Goal: Task Accomplishment & Management: Use online tool/utility

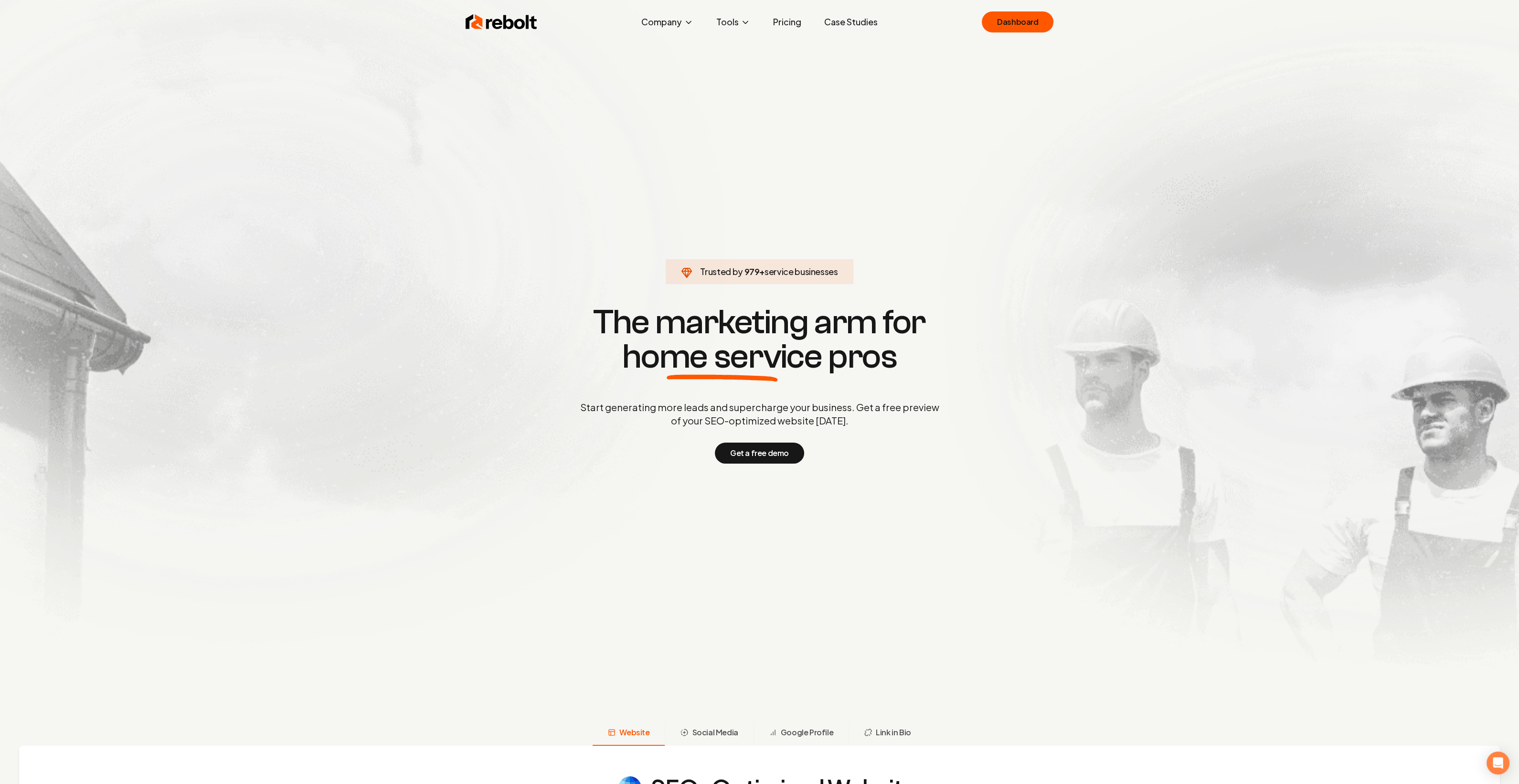
click at [795, 24] on link "Pricing" at bounding box center [786, 22] width 43 height 19
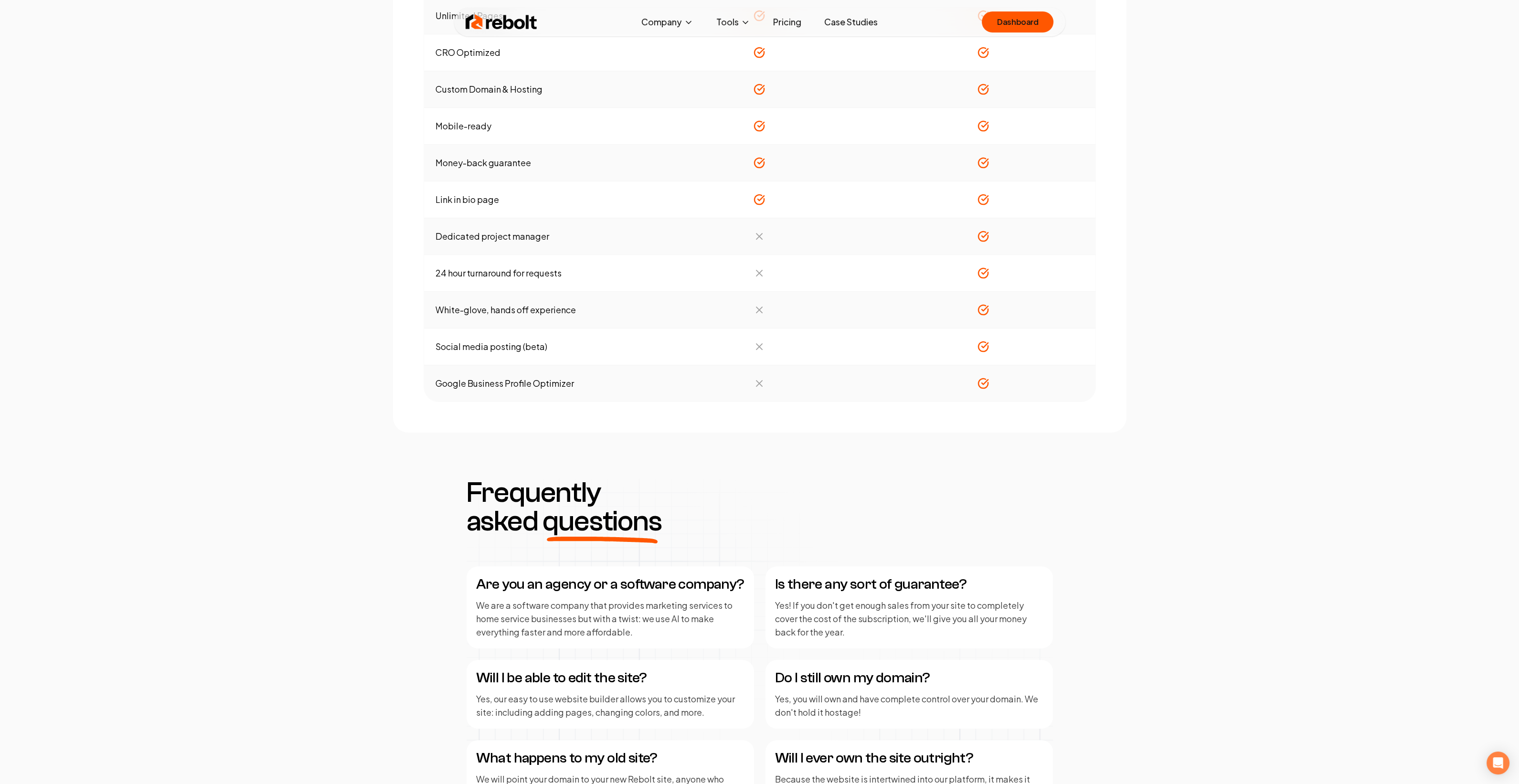
scroll to position [954, 0]
